Goal: Complete application form

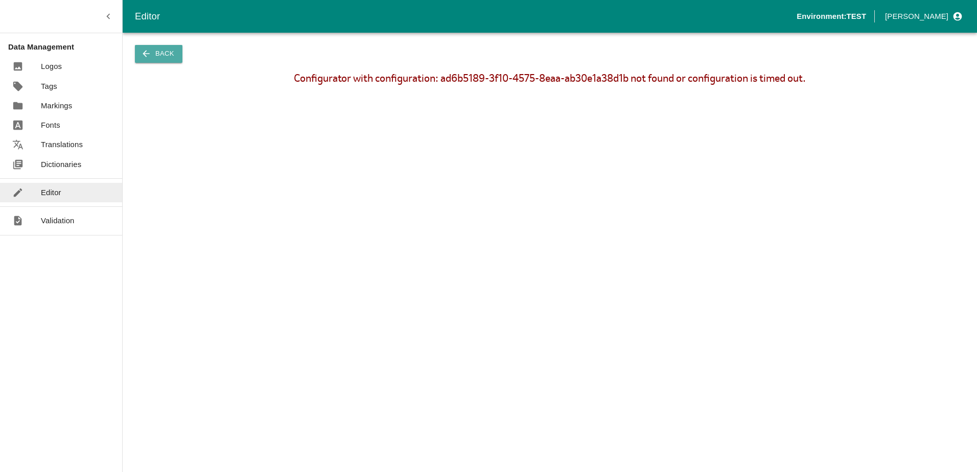
click at [148, 52] on icon "button" at bounding box center [146, 54] width 10 height 10
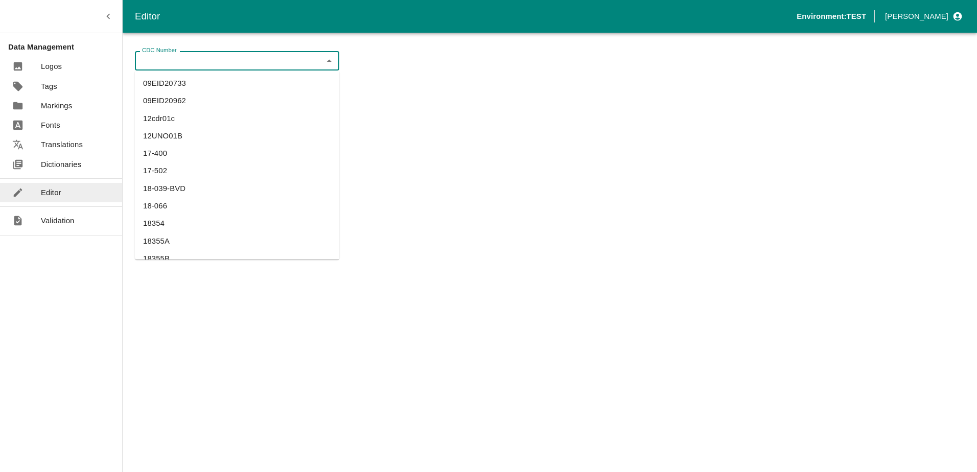
click at [152, 67] on input "CDC Number" at bounding box center [228, 60] width 181 height 13
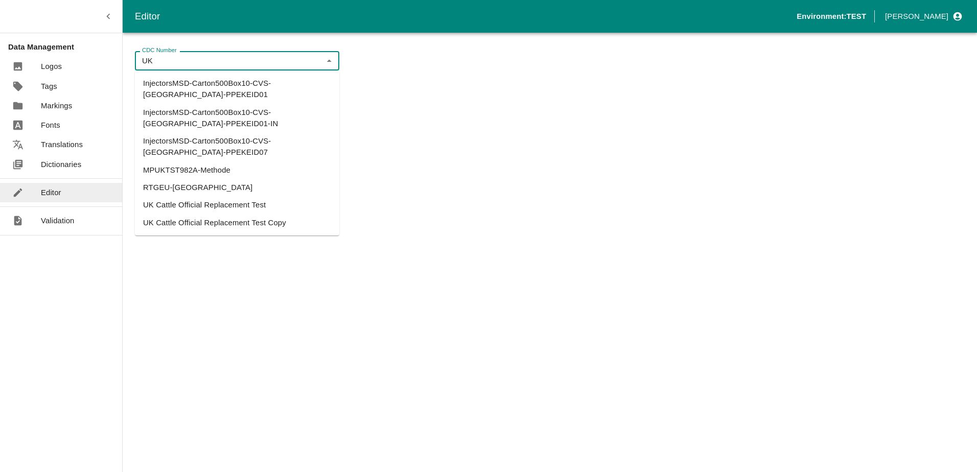
click at [186, 196] on li "UK Cattle Official Replacement Test" at bounding box center [237, 204] width 204 height 17
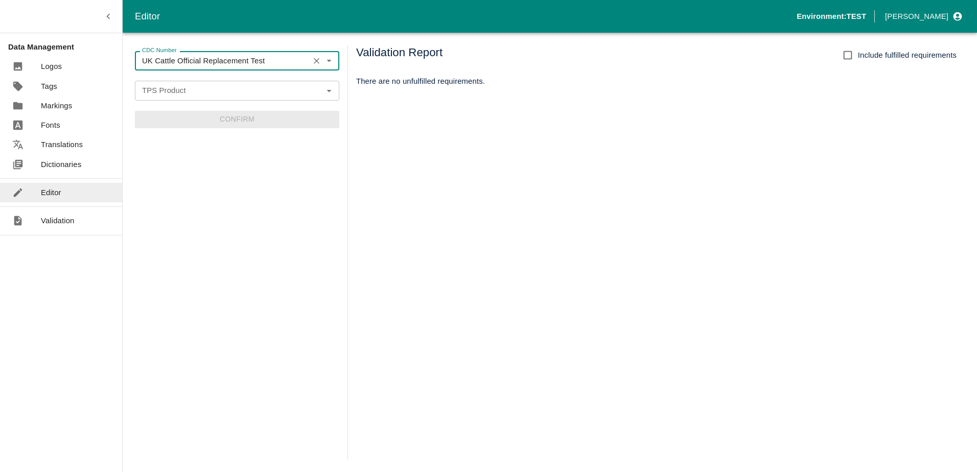
type input "UK Cattle Official Replacement Test"
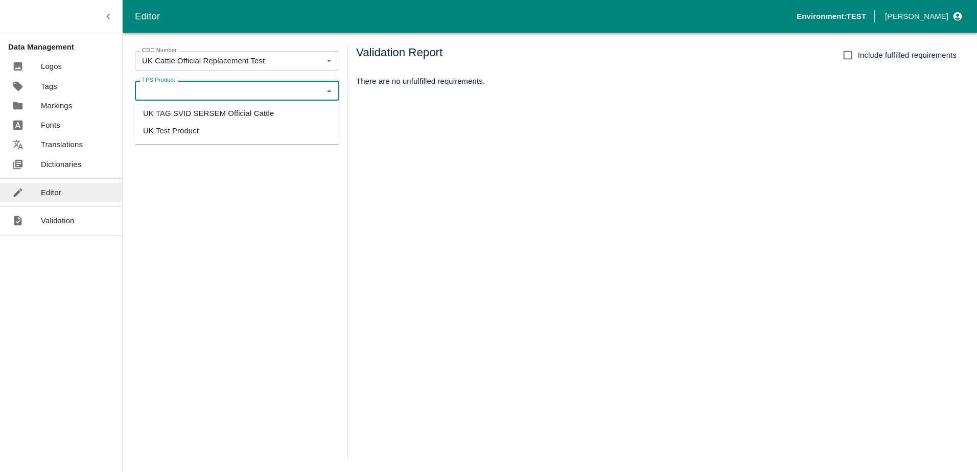
click at [228, 85] on input "TPS Product" at bounding box center [228, 90] width 181 height 13
click at [230, 112] on li "UK TAG SVID SERSEM Official Cattle" at bounding box center [237, 113] width 204 height 17
type input "UK TAG SVID SERSEM Official Cattle"
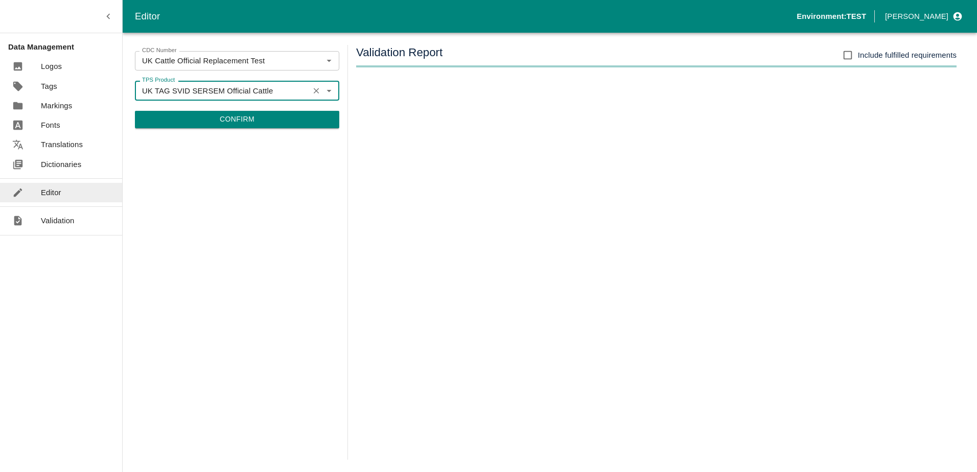
click at [239, 119] on button "Confirm" at bounding box center [237, 119] width 204 height 17
